Goal: Information Seeking & Learning: Find specific fact

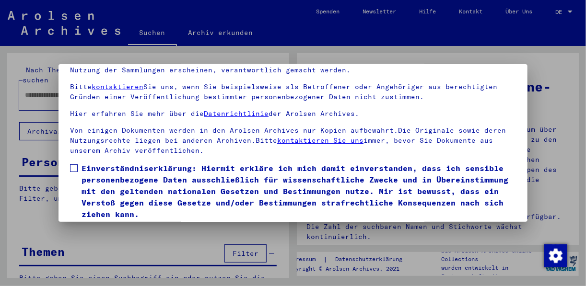
scroll to position [77, 0]
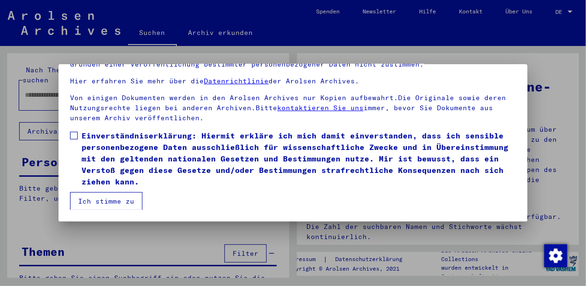
drag, startPoint x: 113, startPoint y: 150, endPoint x: 104, endPoint y: 189, distance: 40.1
click at [112, 152] on span "Einverständniserklärung: Hiermit erkläre ich mich damit einverstanden, dass ich…" at bounding box center [298, 159] width 434 height 58
click at [111, 202] on button "Ich stimme zu" at bounding box center [106, 201] width 72 height 18
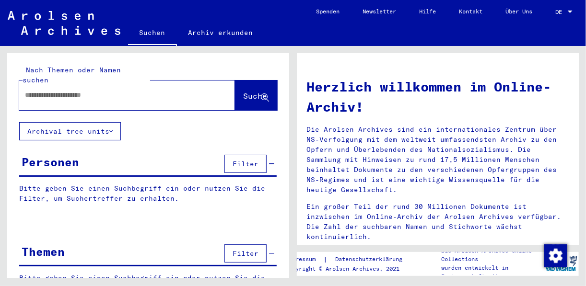
drag, startPoint x: 119, startPoint y: 104, endPoint x: 124, endPoint y: 95, distance: 10.3
click at [120, 102] on div "Nach Themen oder Namen suchen Suche" at bounding box center [148, 87] width 282 height 69
click at [124, 95] on div at bounding box center [112, 95] width 187 height 22
click at [127, 91] on div at bounding box center [112, 95] width 187 height 22
click at [131, 90] on input "text" at bounding box center [115, 95] width 181 height 10
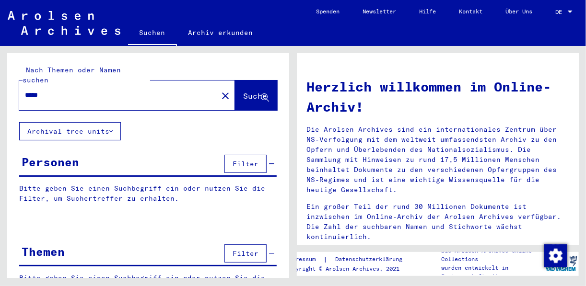
type input "*****"
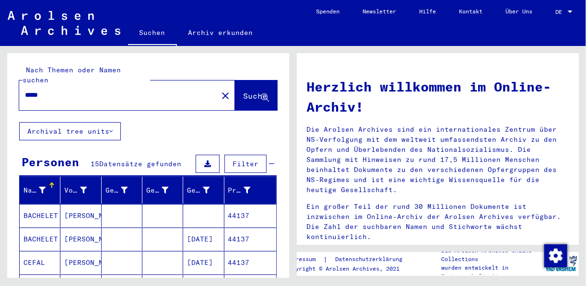
scroll to position [77, 0]
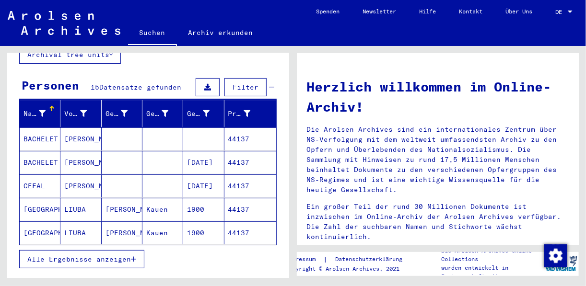
click at [105, 255] on span "Alle Ergebnisse anzeigen" at bounding box center [79, 259] width 104 height 9
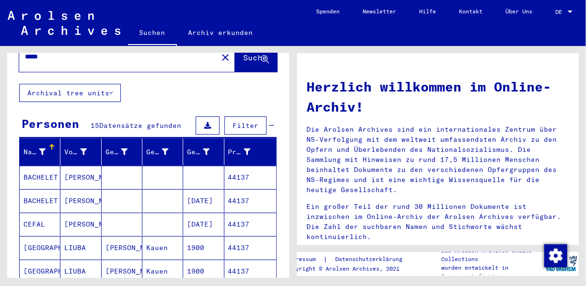
scroll to position [0, 0]
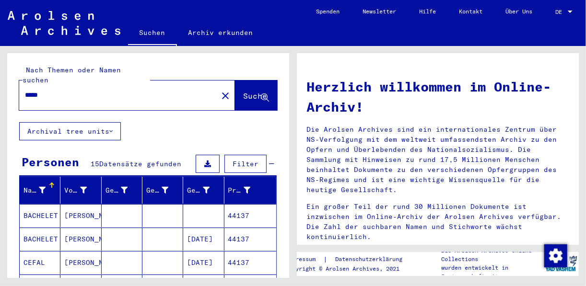
click at [99, 91] on div "*****" at bounding box center [112, 95] width 187 height 22
click at [102, 90] on input "*****" at bounding box center [115, 95] width 181 height 10
type input "**********"
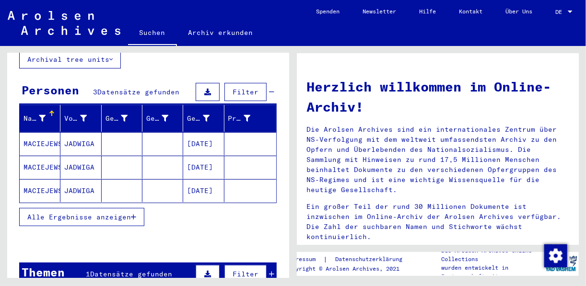
scroll to position [77, 0]
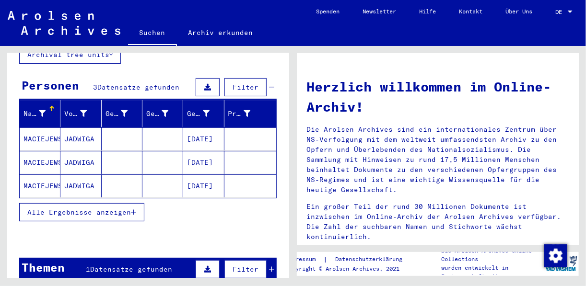
click at [121, 208] on span "Alle Ergebnisse anzeigen" at bounding box center [79, 212] width 104 height 9
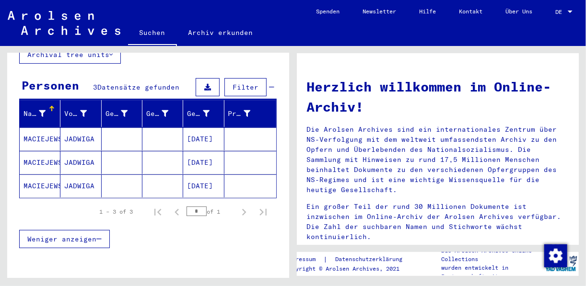
click at [205, 128] on mat-cell "[DATE]" at bounding box center [203, 139] width 41 height 23
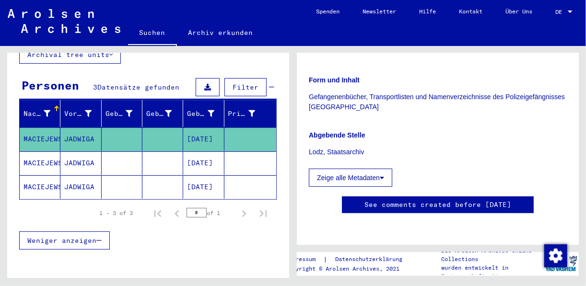
scroll to position [153, 0]
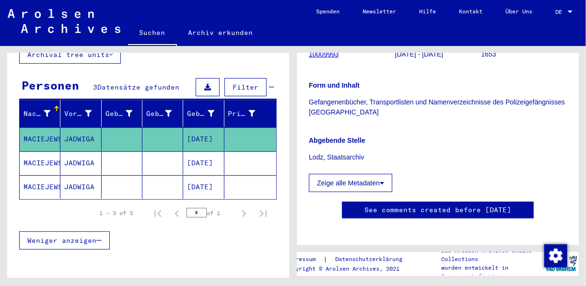
click at [249, 151] on mat-cell at bounding box center [250, 162] width 52 height 23
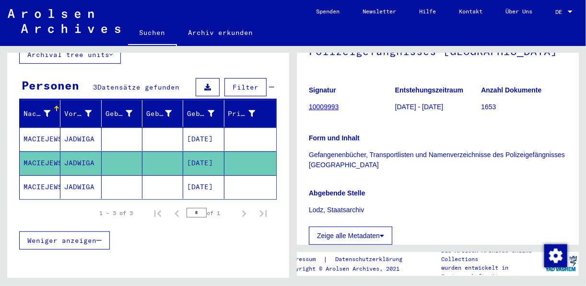
scroll to position [153, 0]
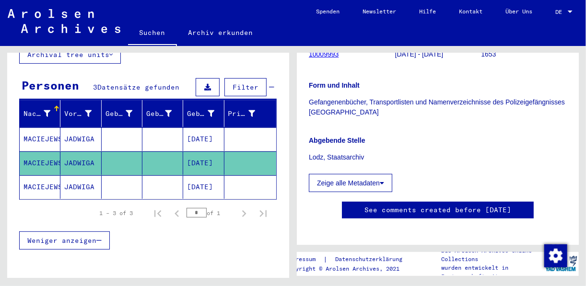
click at [236, 179] on mat-cell at bounding box center [250, 186] width 52 height 23
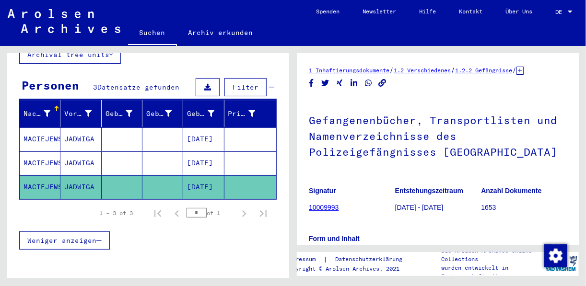
scroll to position [77, 0]
